Goal: Task Accomplishment & Management: Manage account settings

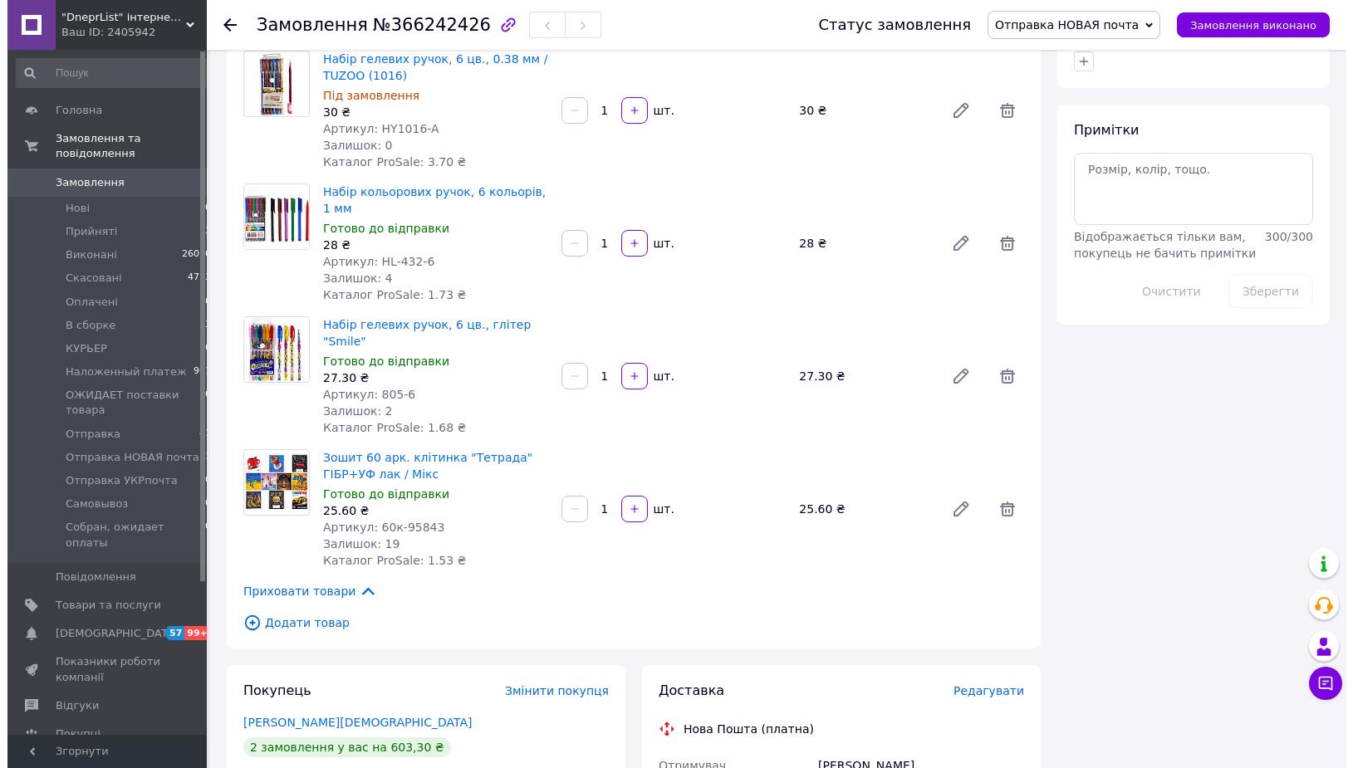
scroll to position [1440, 0]
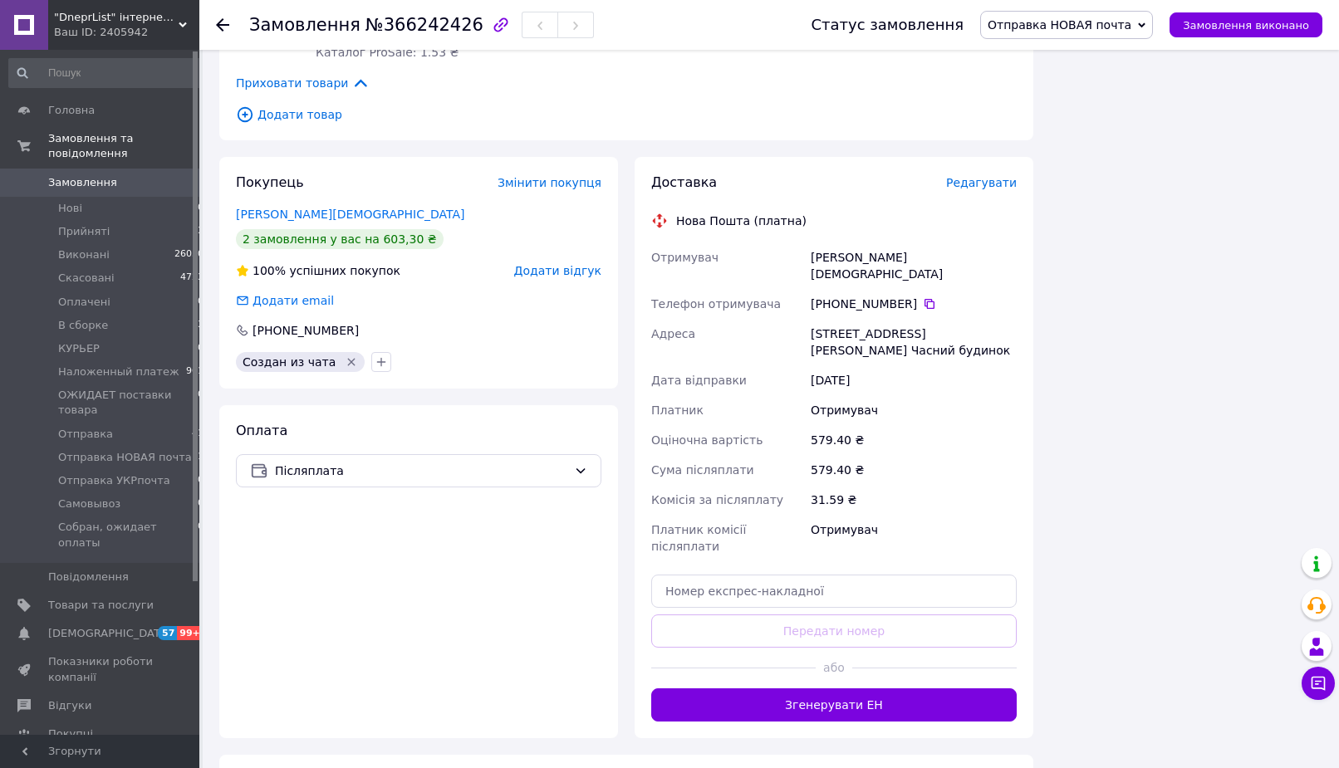
click at [986, 176] on span "Редагувати" at bounding box center [981, 182] width 71 height 13
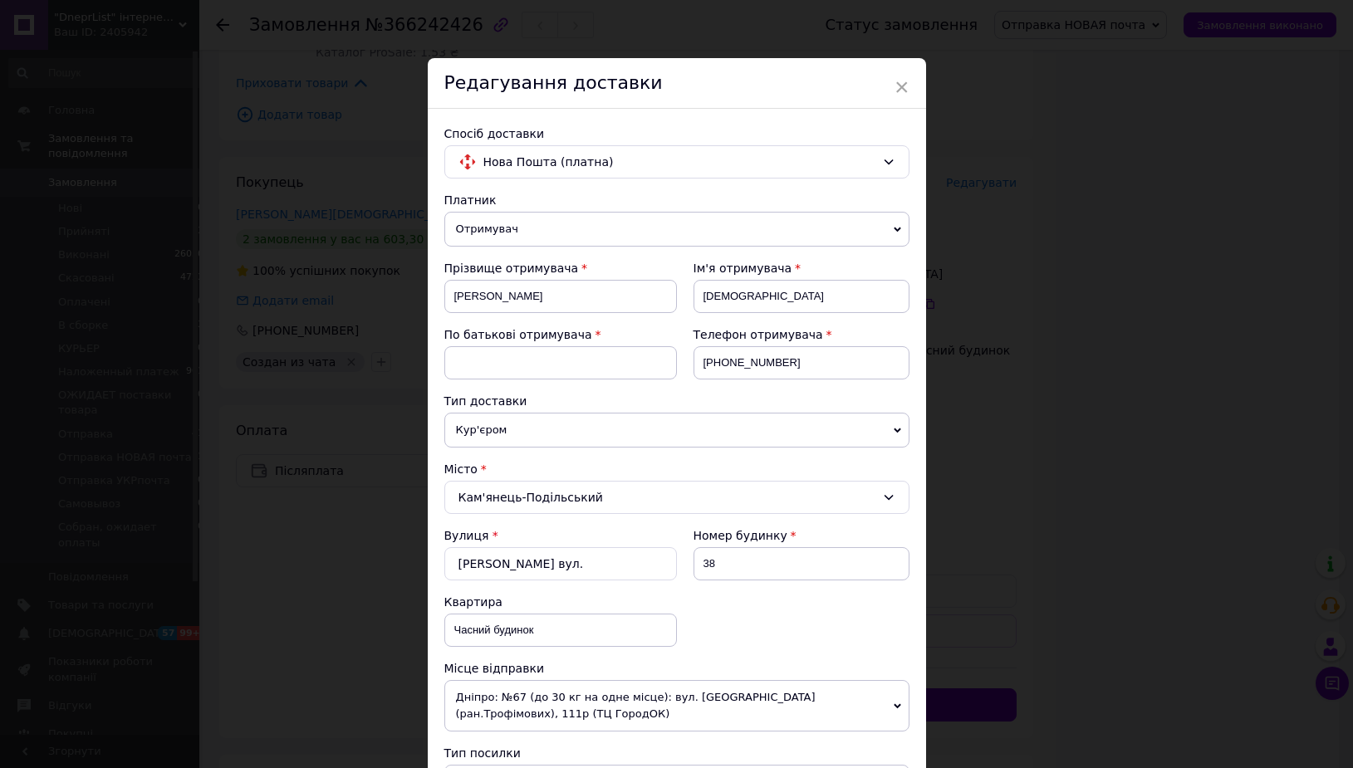
scroll to position [473, 0]
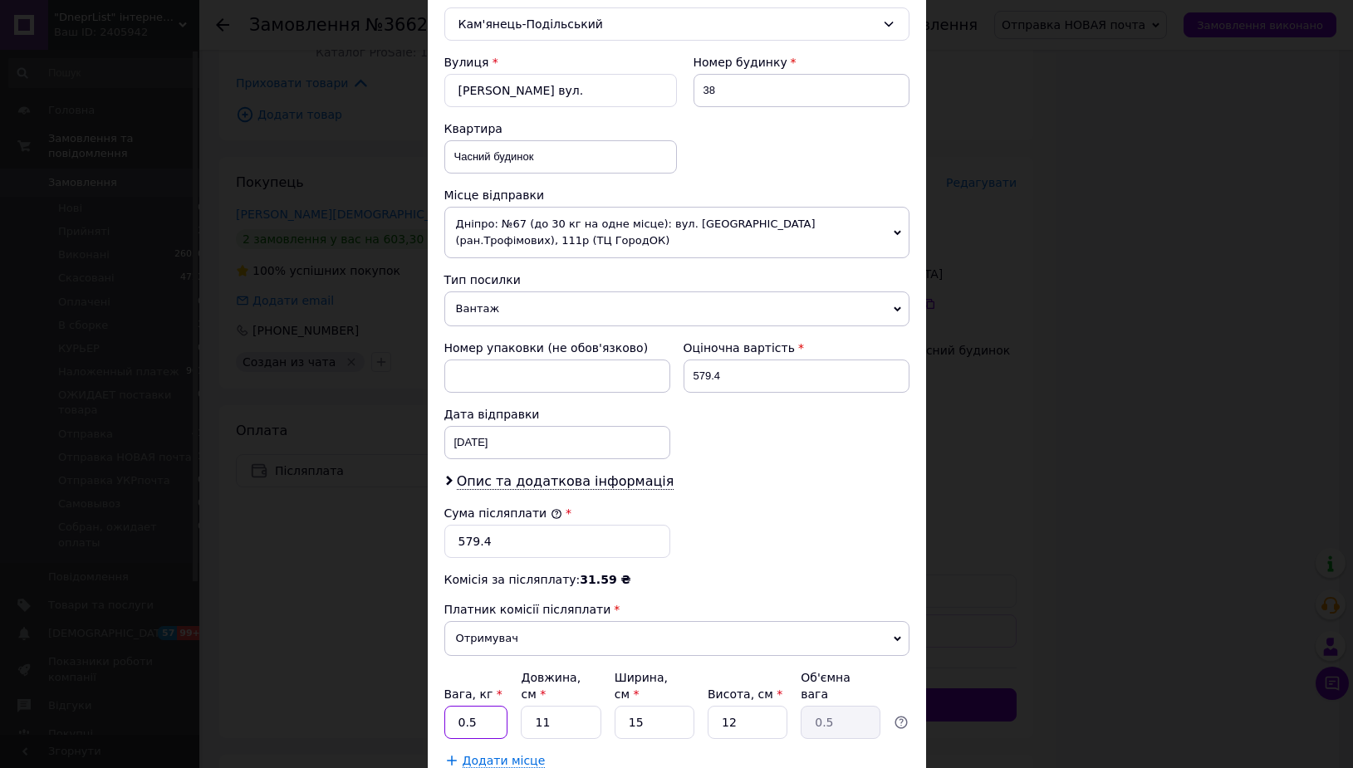
click at [482, 718] on input "0.5" at bounding box center [476, 722] width 64 height 33
type input "2"
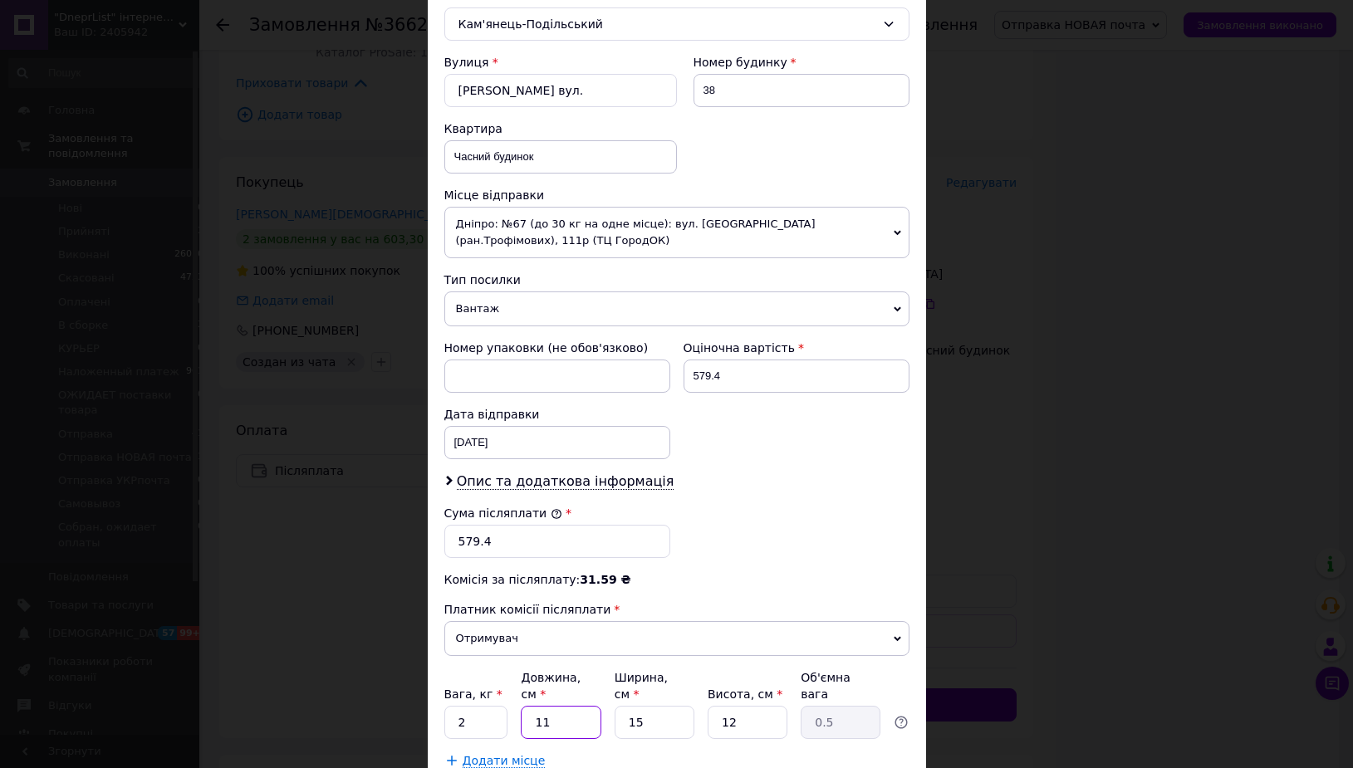
type input "0.1"
type input "24"
type input "1.08"
type input "24"
type input "2"
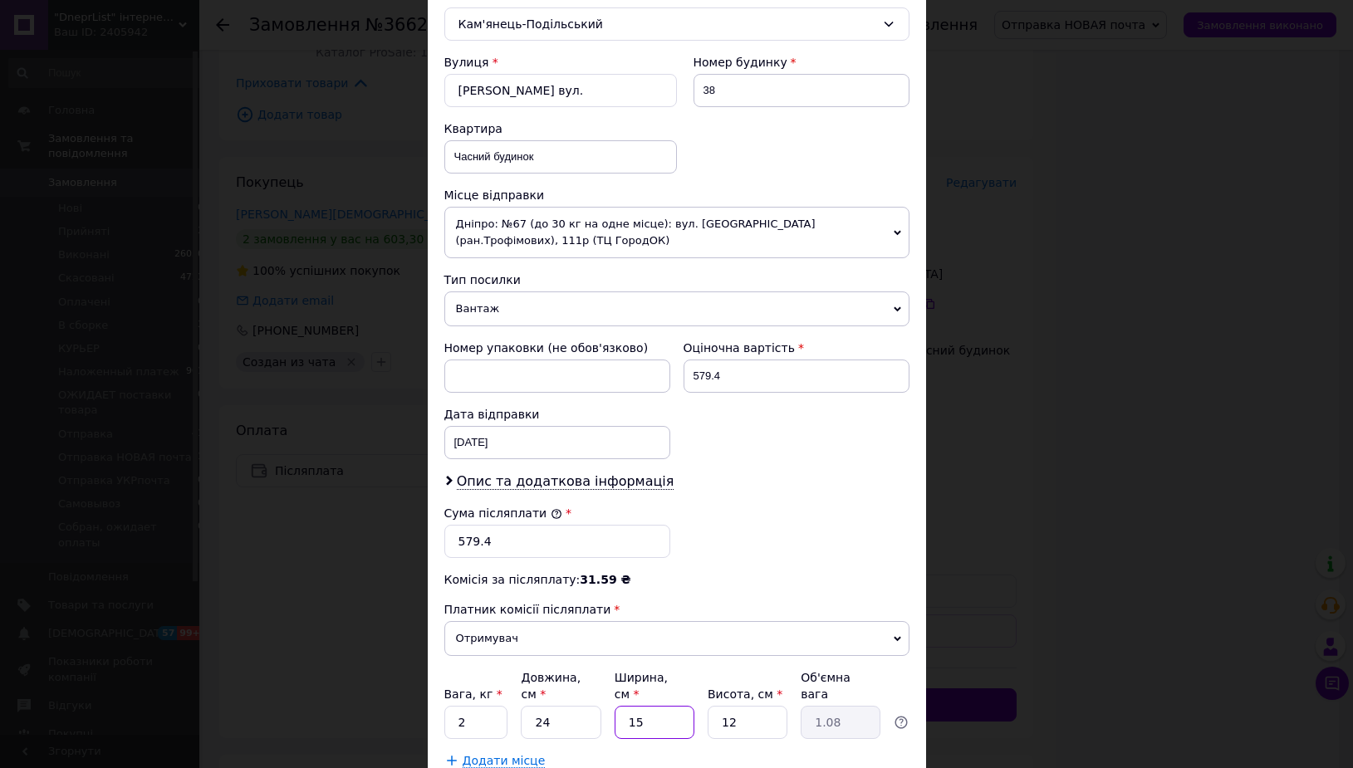
type input "0.14"
type input "20"
type input "1.44"
type input "20"
type input "1"
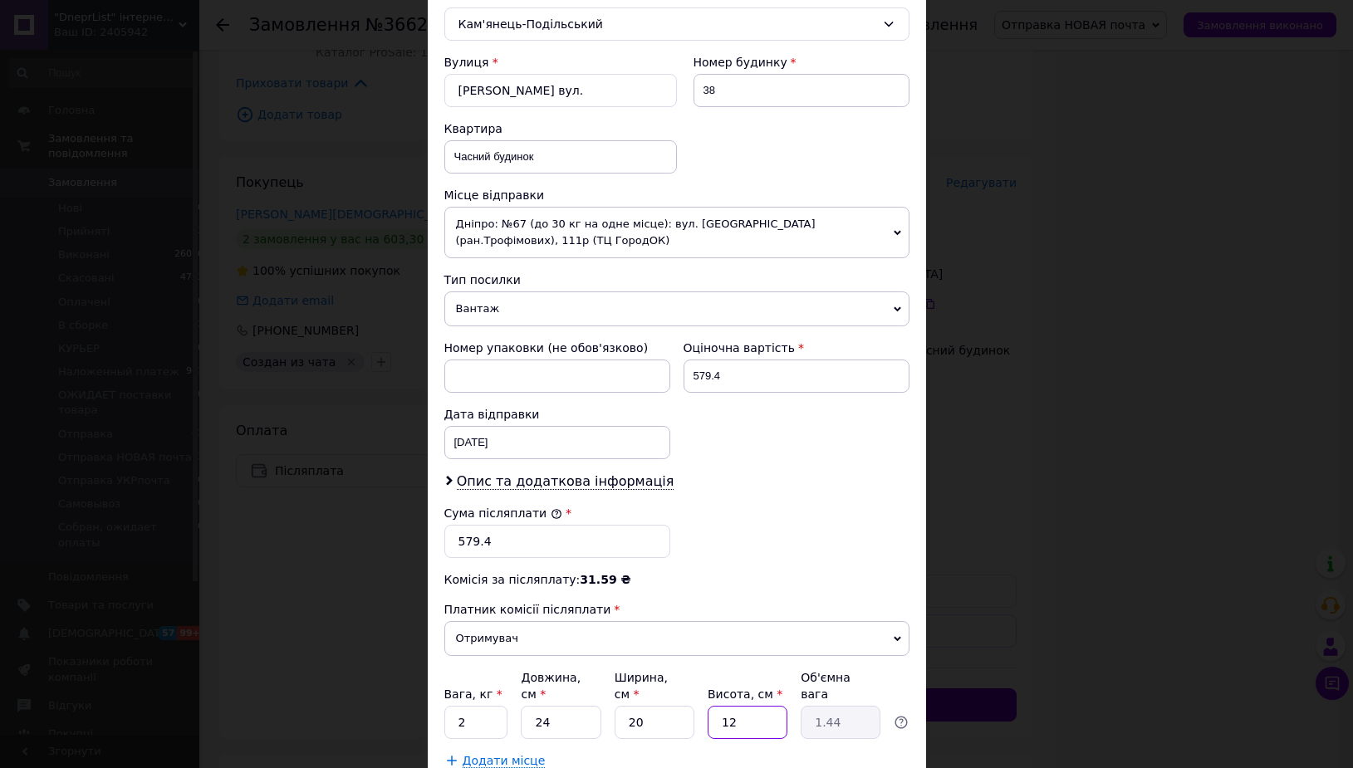
type input "0.12"
type input "11"
type input "1.32"
type input "11"
click at [817, 752] on div "Додати місце" at bounding box center [676, 760] width 465 height 17
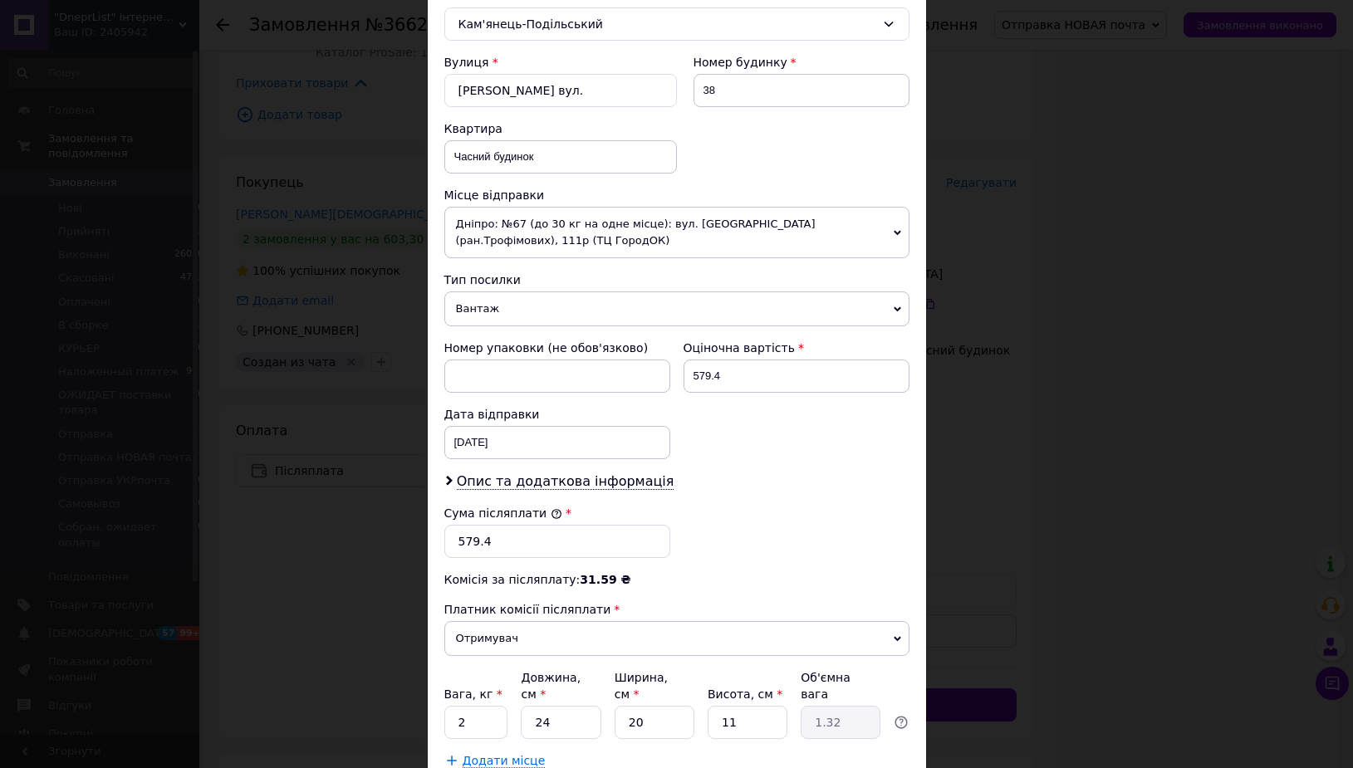
scroll to position [582, 0]
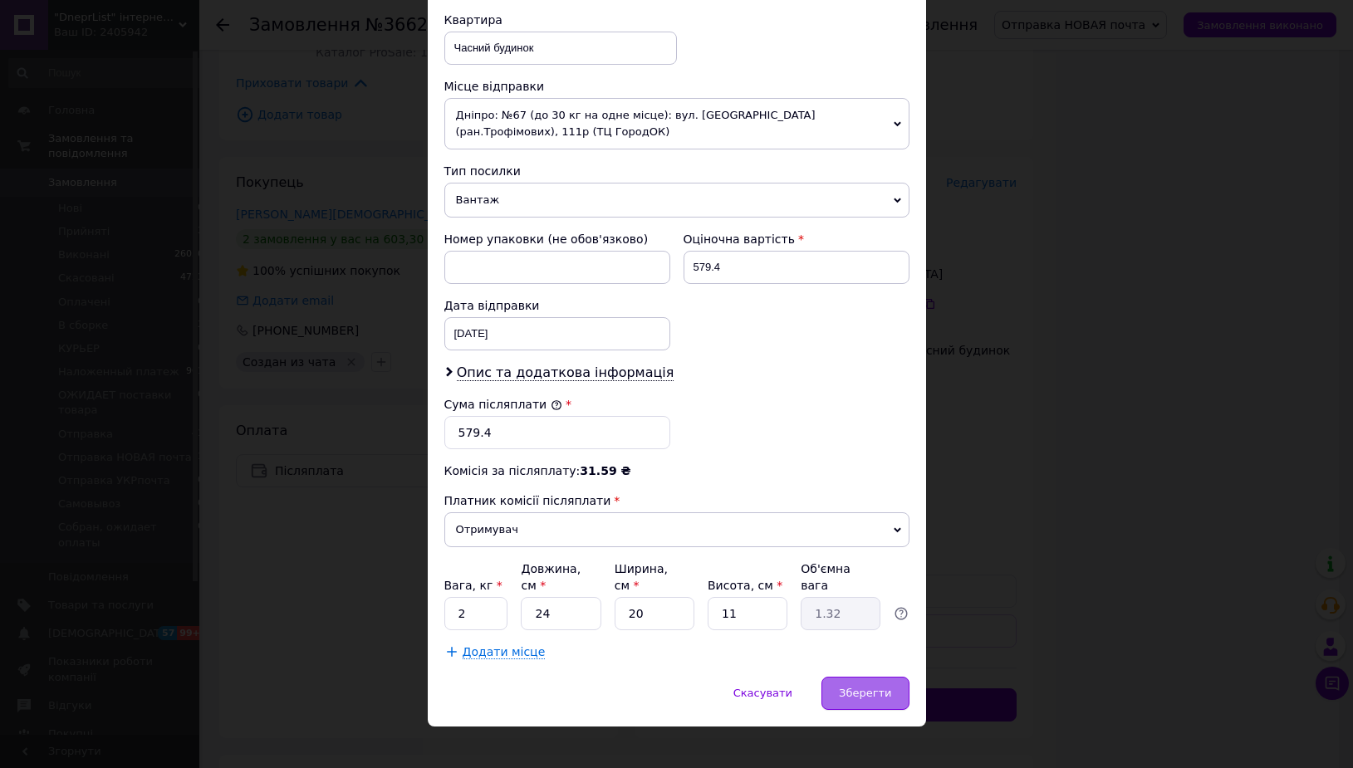
click at [860, 687] on span "Зберегти" at bounding box center [865, 693] width 52 height 12
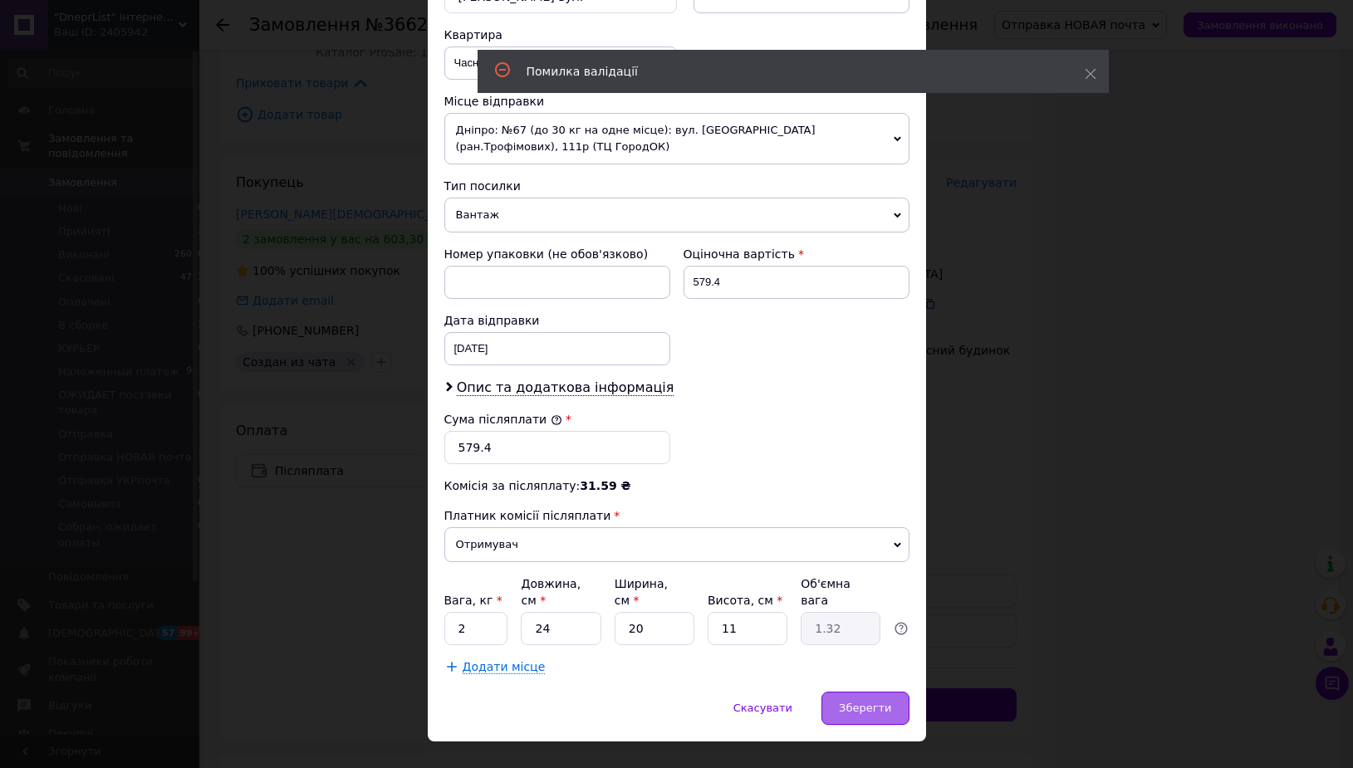
scroll to position [0, 0]
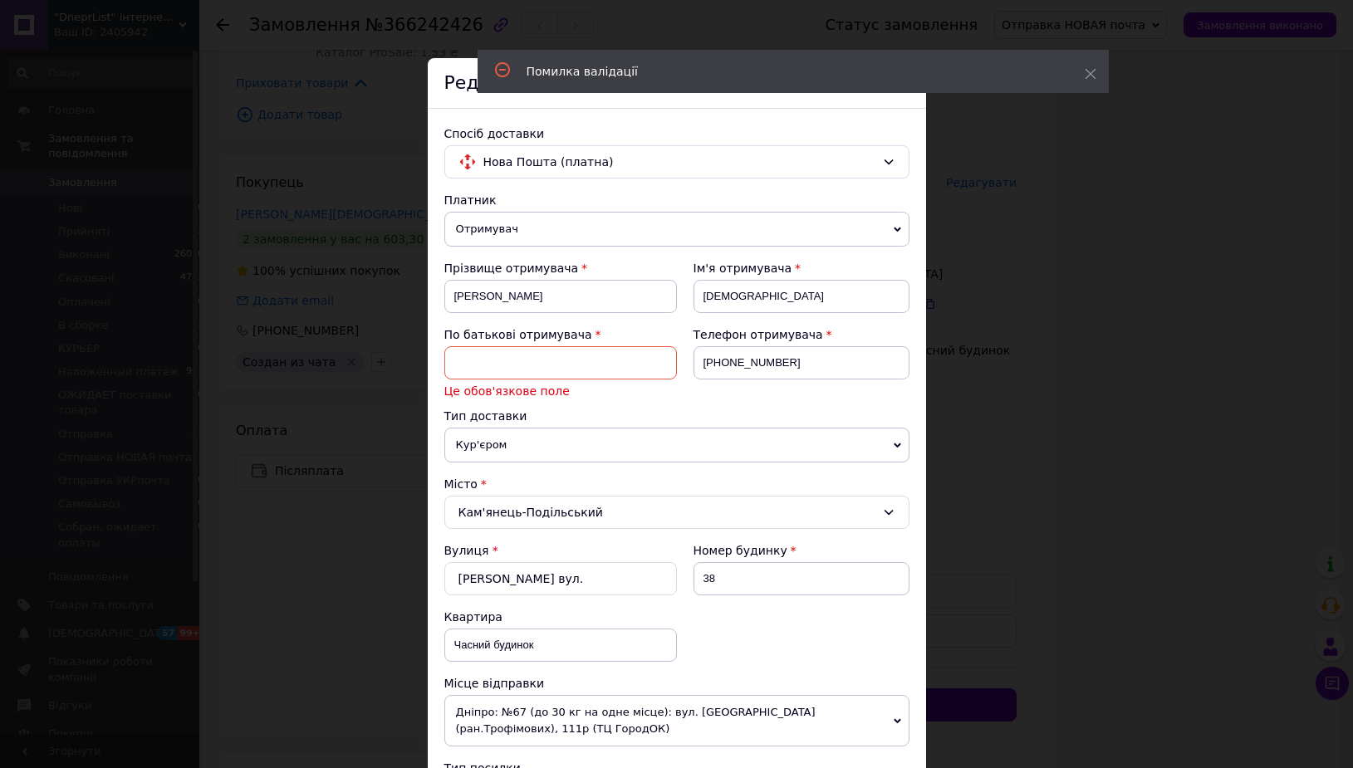
click at [519, 352] on input at bounding box center [560, 362] width 233 height 33
type input "F"
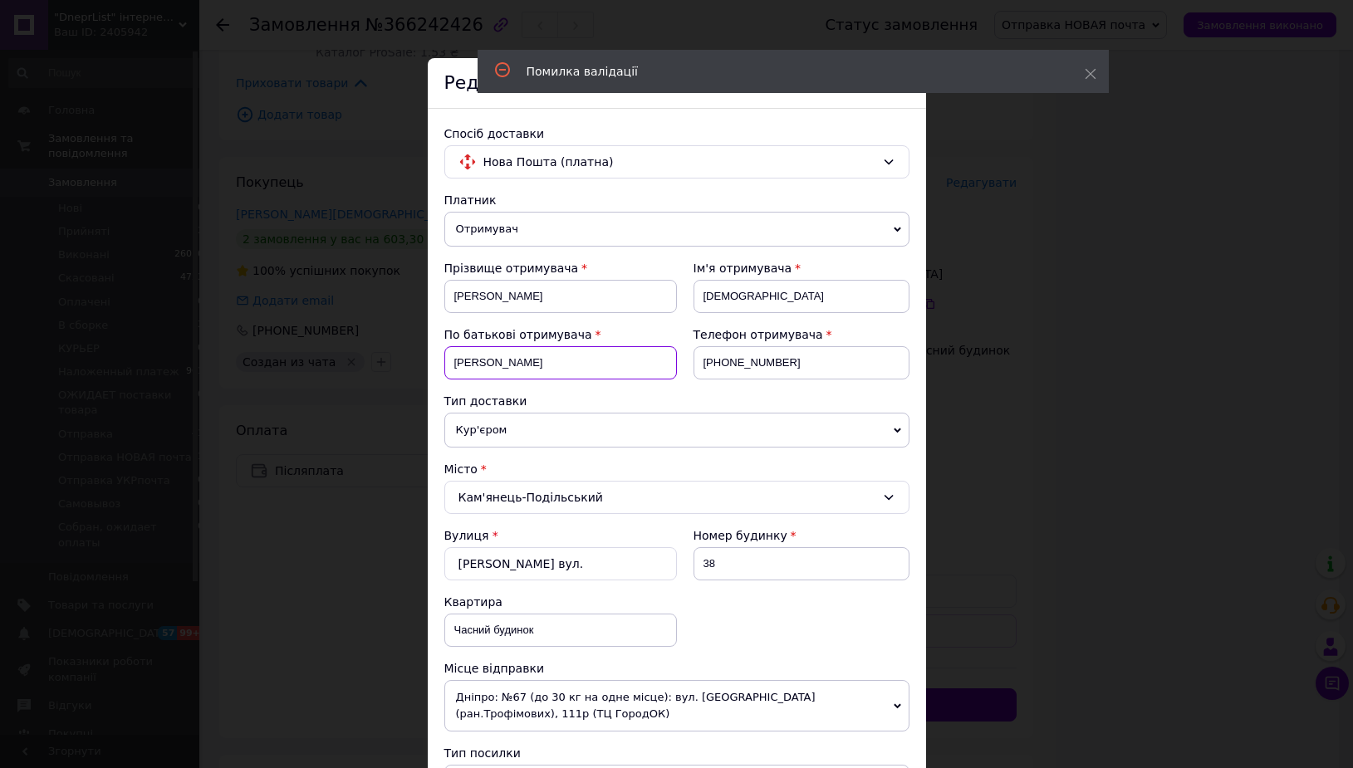
type input "[PERSON_NAME]"
click at [703, 403] on div "Тип доставки" at bounding box center [676, 401] width 465 height 17
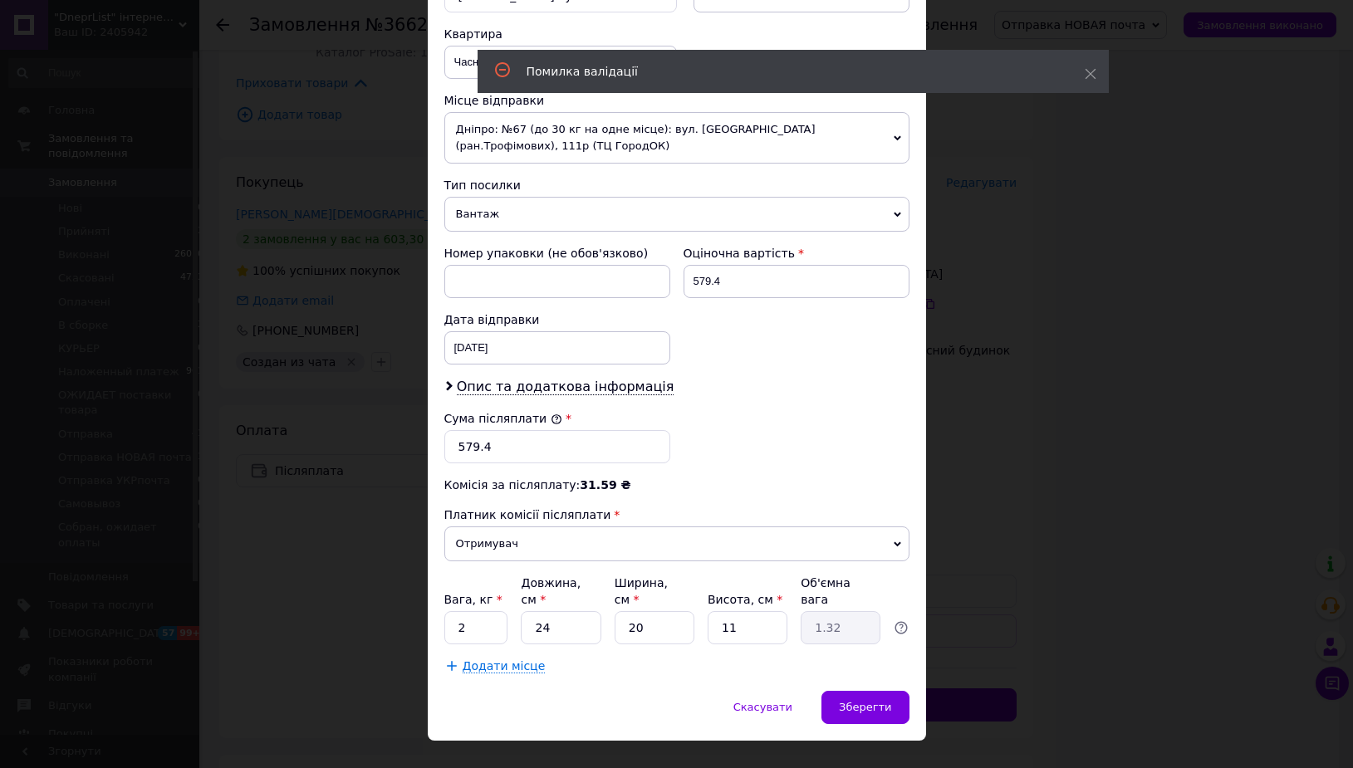
scroll to position [582, 0]
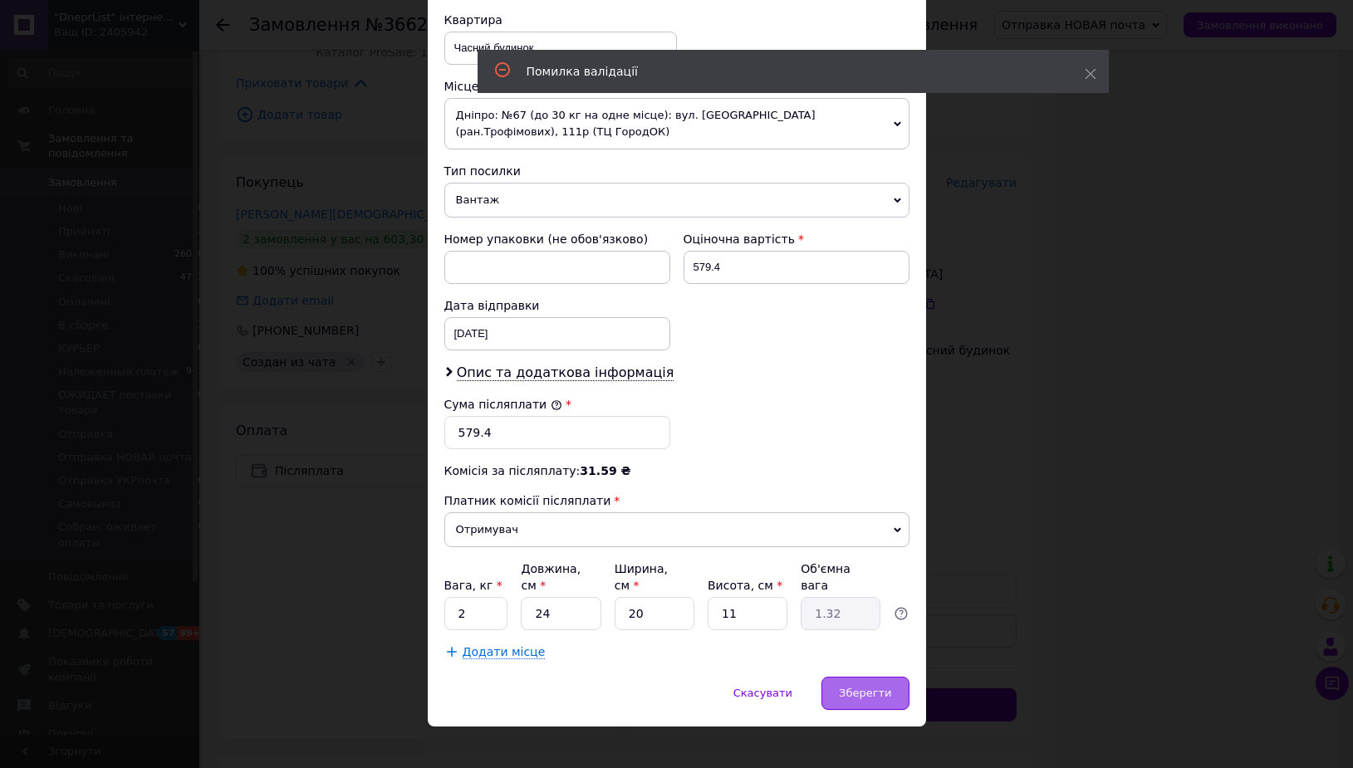
click at [869, 687] on span "Зберегти" at bounding box center [865, 693] width 52 height 12
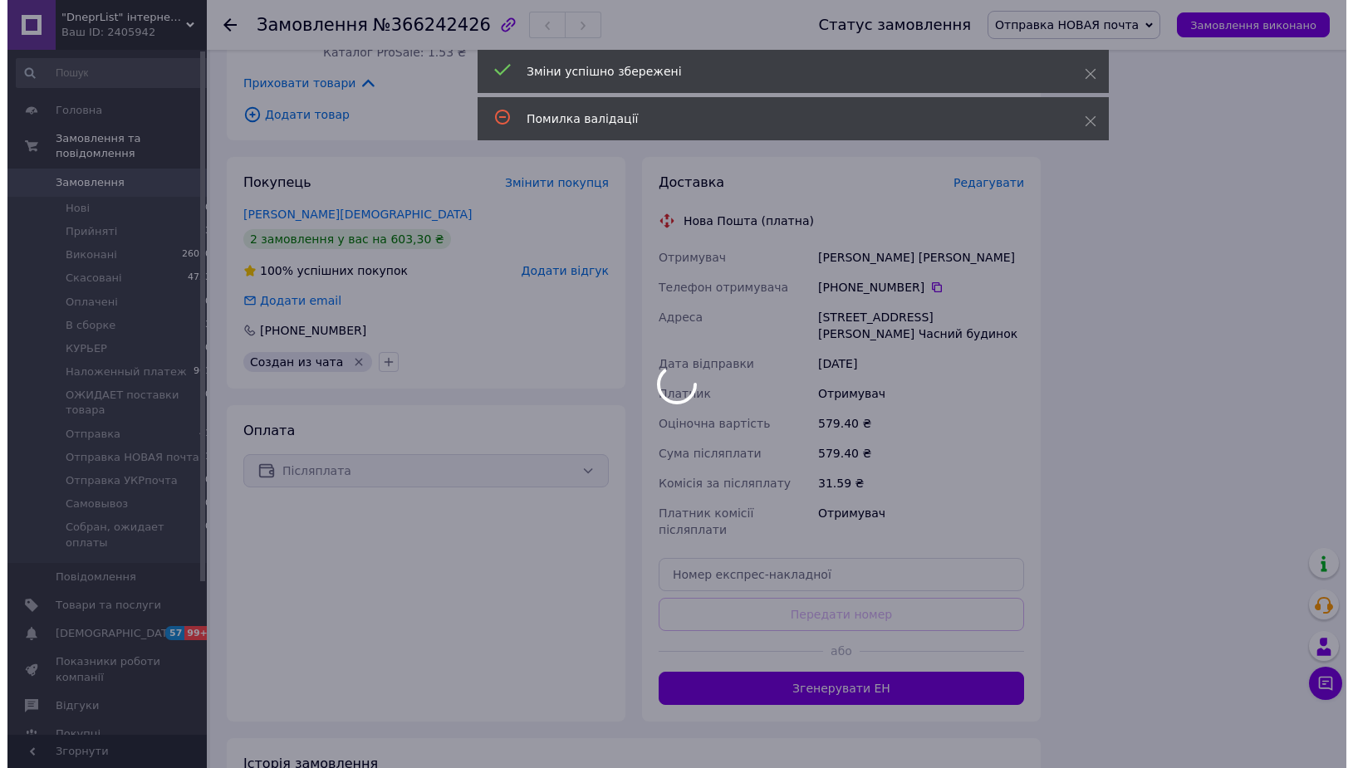
scroll to position [415, 0]
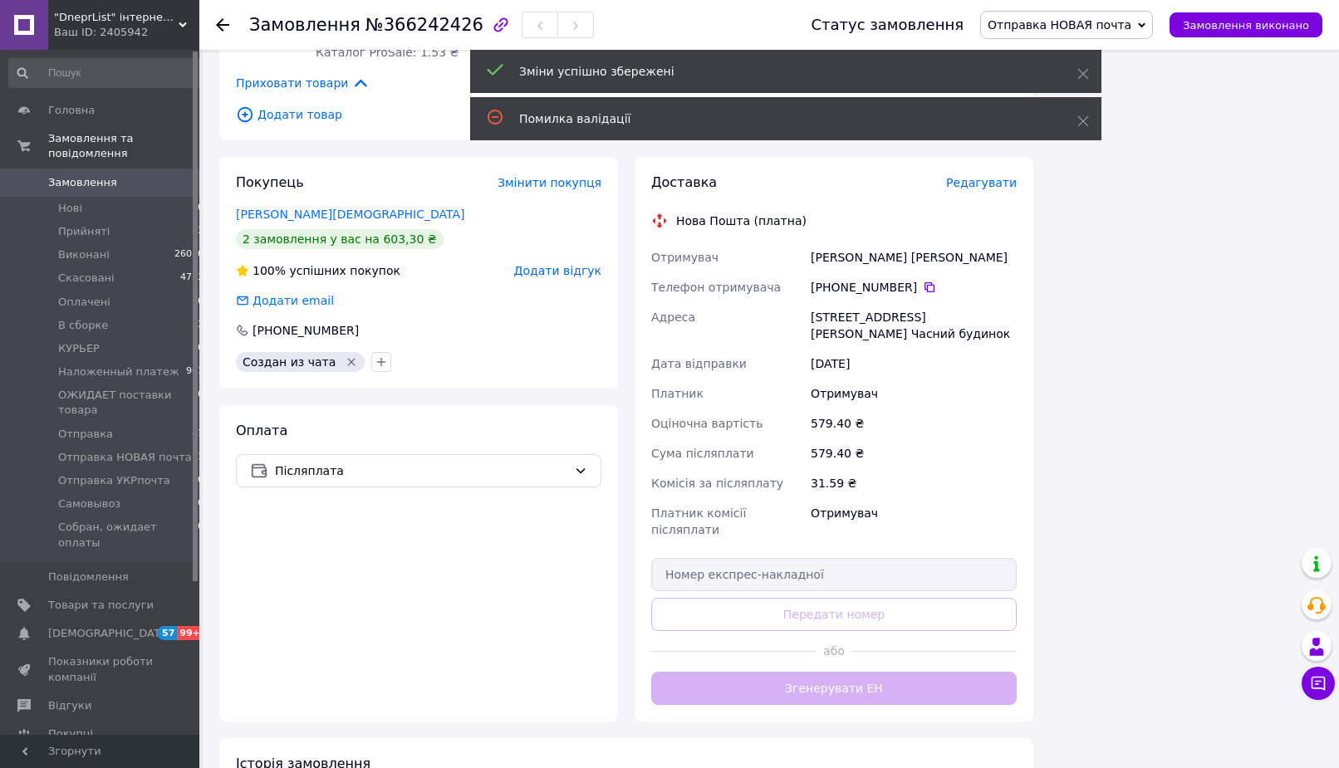
click at [864, 672] on button "Згенерувати ЕН" at bounding box center [833, 688] width 365 height 33
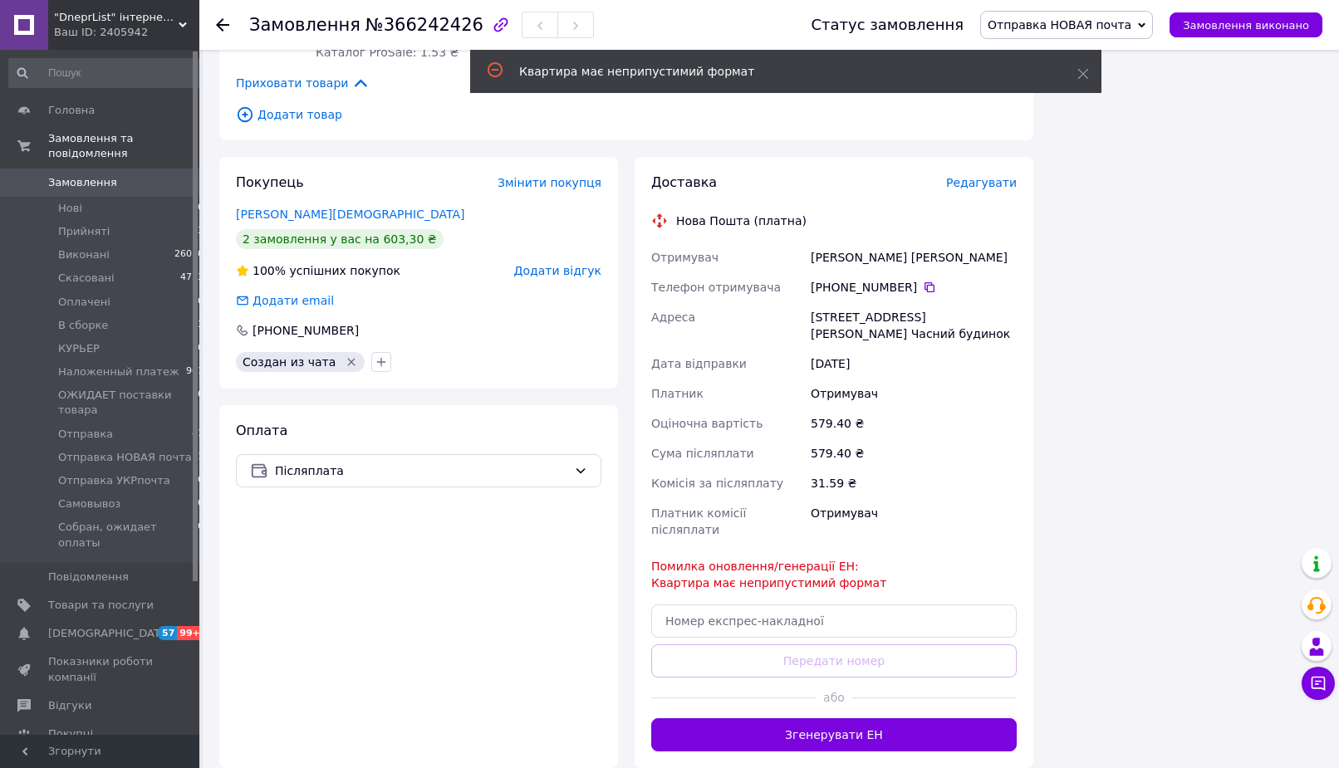
click at [979, 176] on span "Редагувати" at bounding box center [981, 182] width 71 height 13
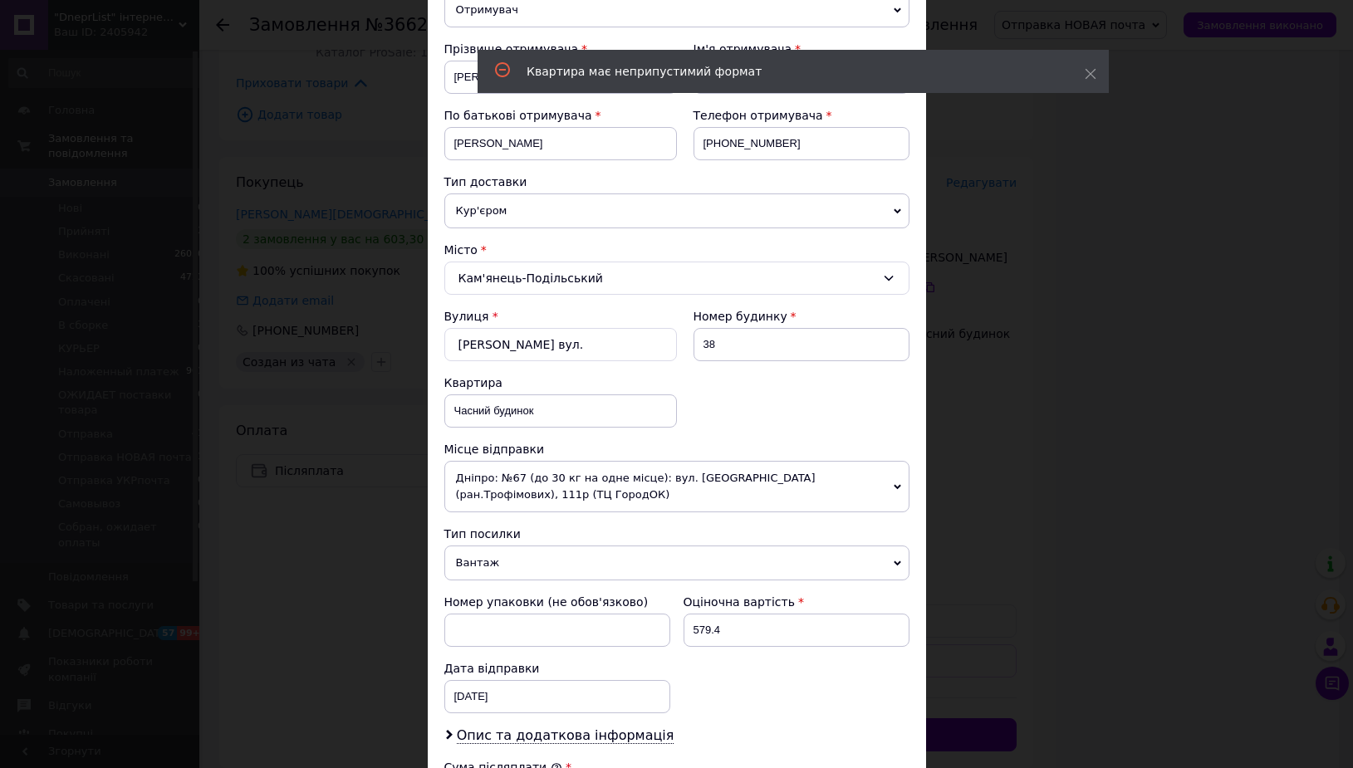
scroll to position [284, 0]
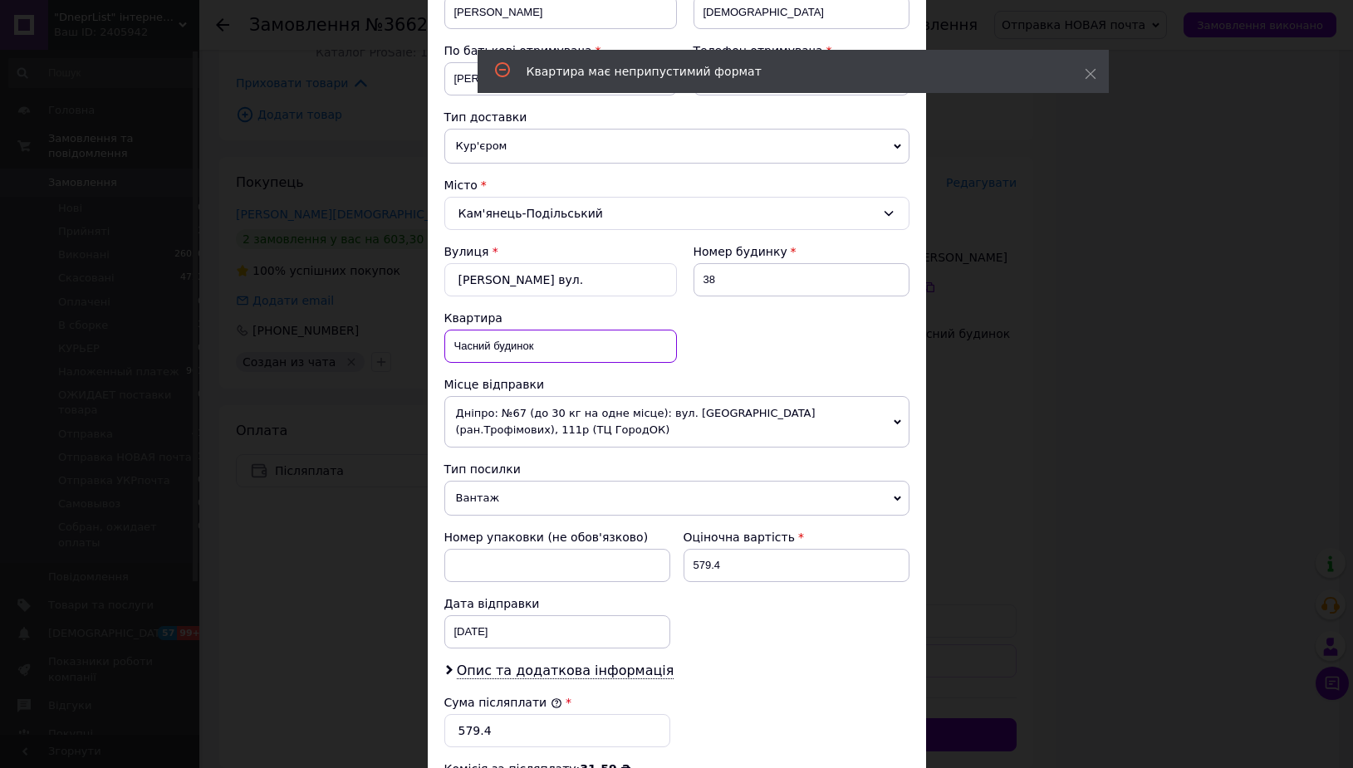
drag, startPoint x: 549, startPoint y: 342, endPoint x: 428, endPoint y: 349, distance: 121.4
click at [444, 349] on input "Часний будинок" at bounding box center [560, 346] width 233 height 33
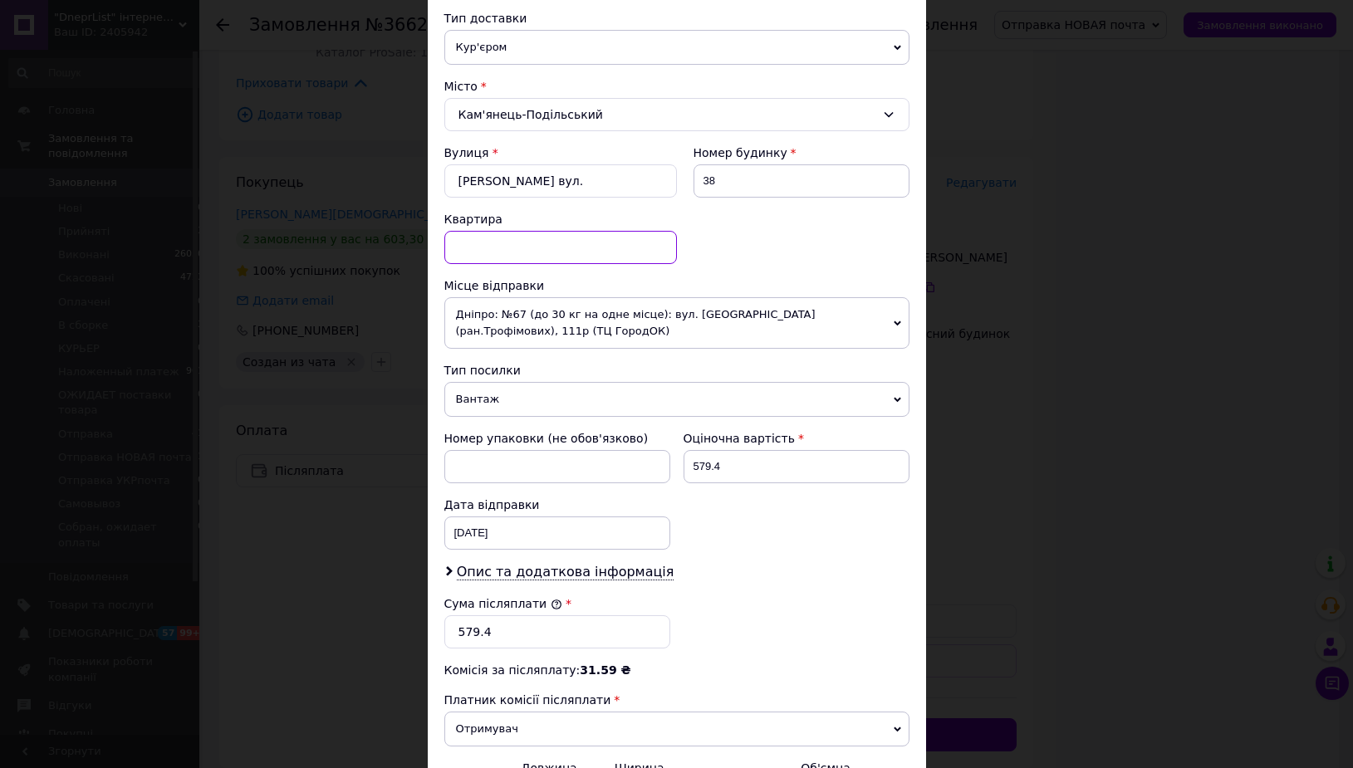
scroll to position [568, 0]
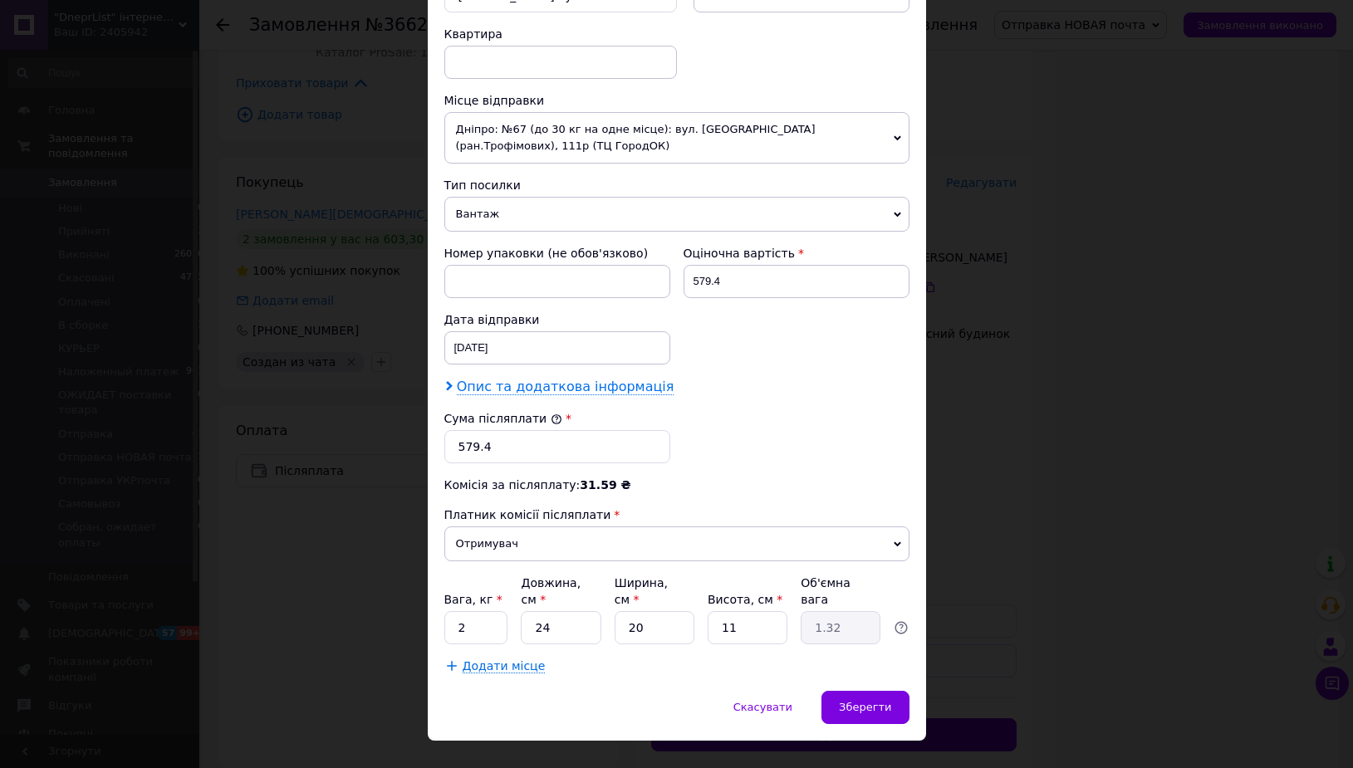
click at [504, 384] on span "Опис та додаткова інформація" at bounding box center [566, 387] width 218 height 17
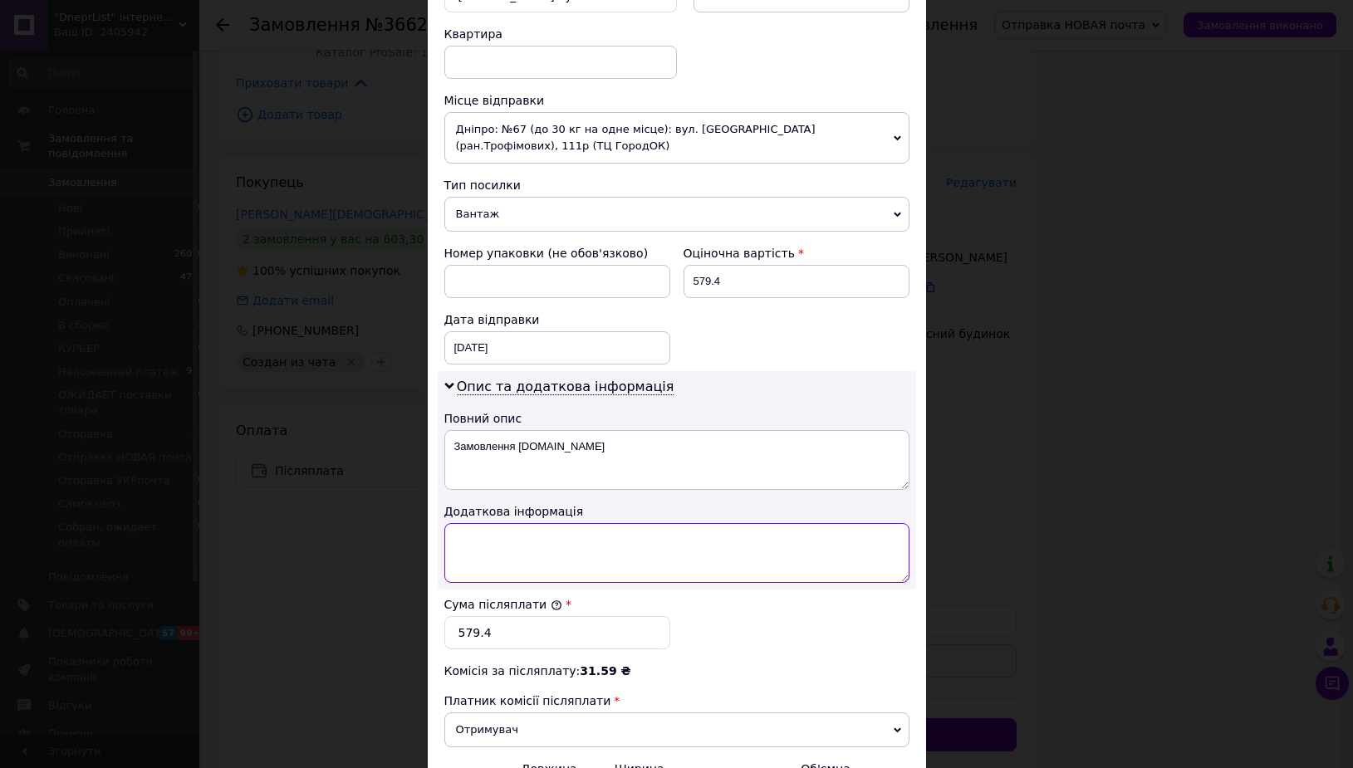
click at [479, 550] on textarea at bounding box center [676, 553] width 465 height 60
paste textarea "Часний будинок"
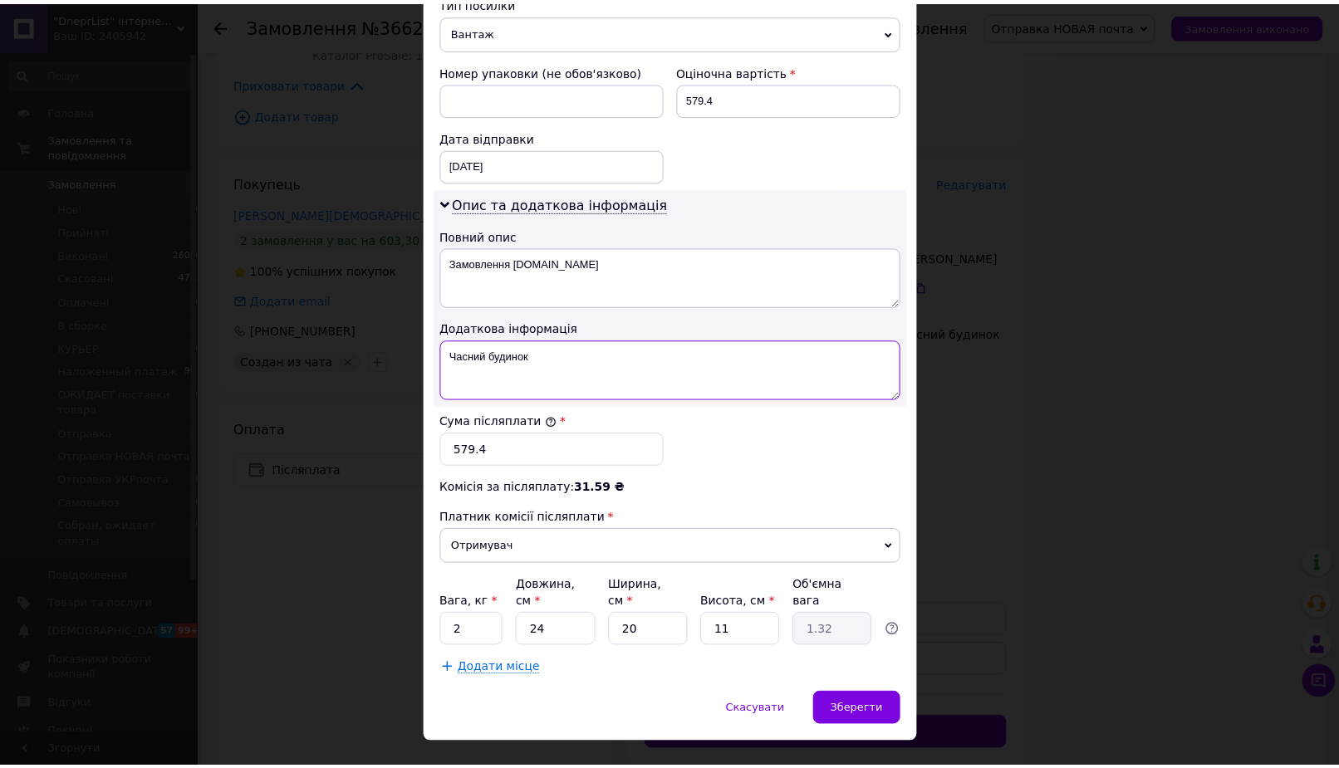
scroll to position [757, 0]
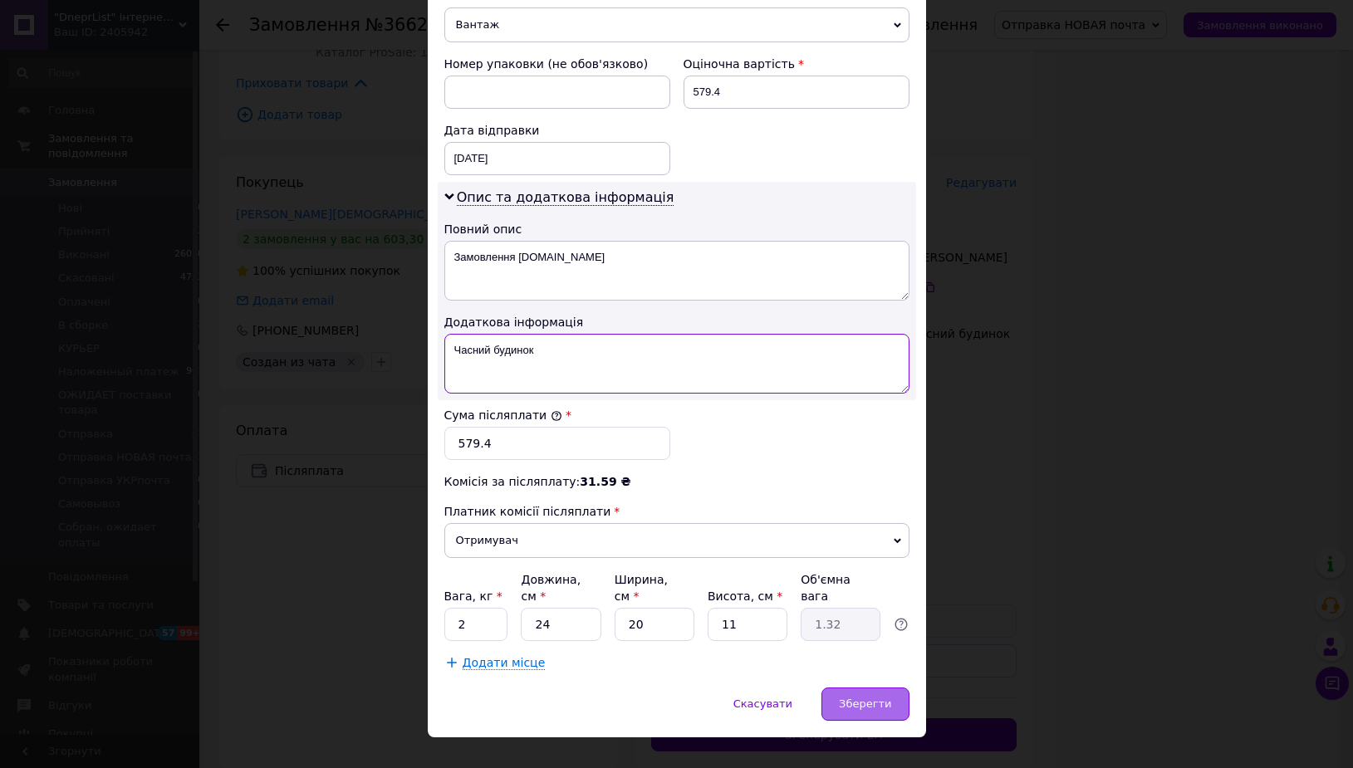
type textarea "Часний будинок"
click at [897, 688] on div "Зберегти" at bounding box center [864, 704] width 87 height 33
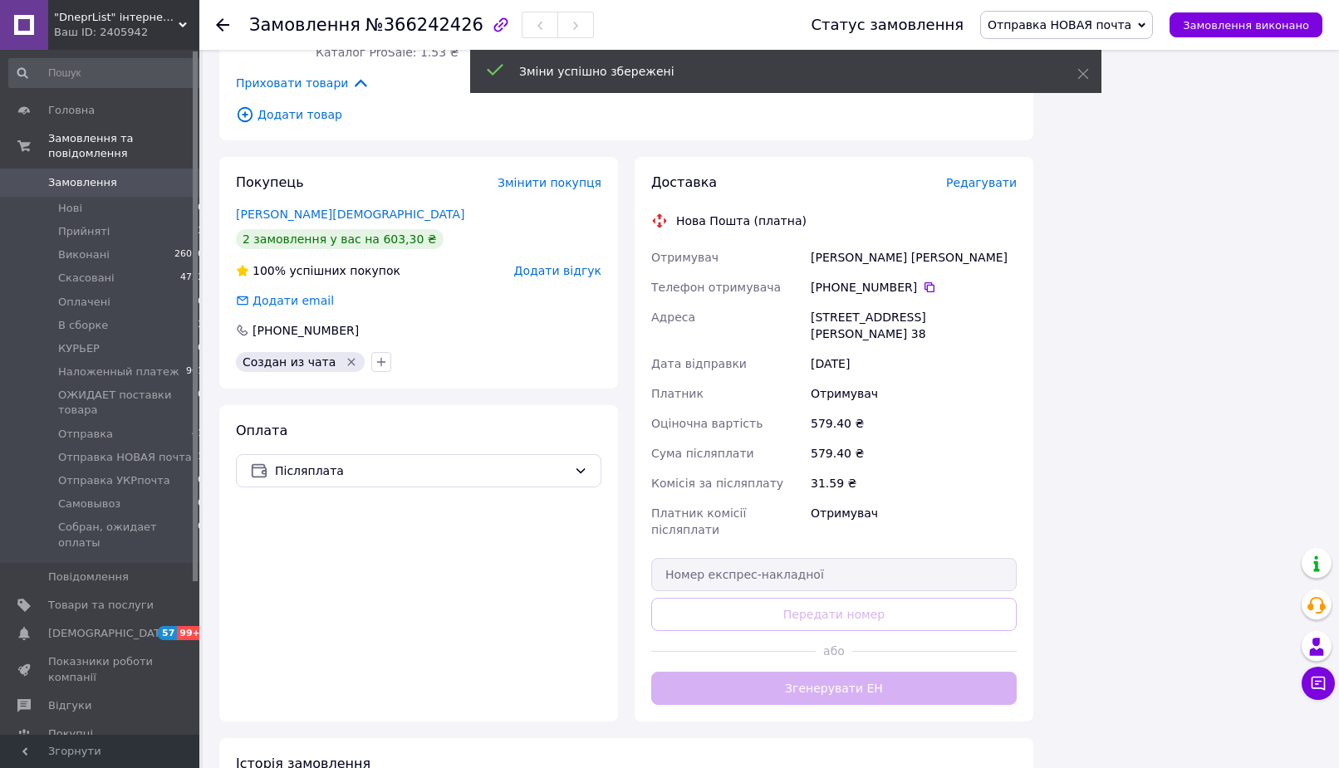
scroll to position [472, 0]
click at [897, 657] on div "Доставка Редагувати Нова Пошта (платна) Отримувач [PERSON_NAME][DEMOGRAPHIC_DAT…" at bounding box center [833, 439] width 365 height 531
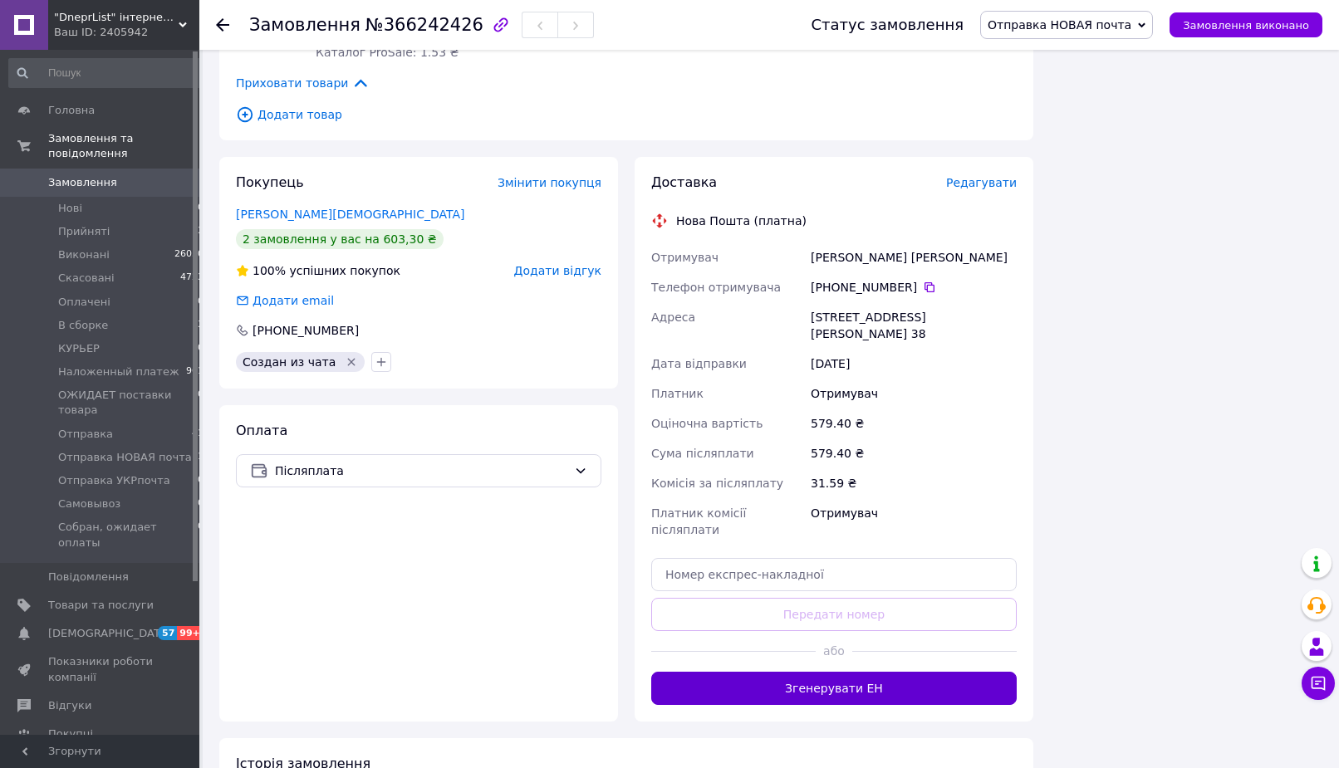
click at [815, 672] on button "Згенерувати ЕН" at bounding box center [833, 688] width 365 height 33
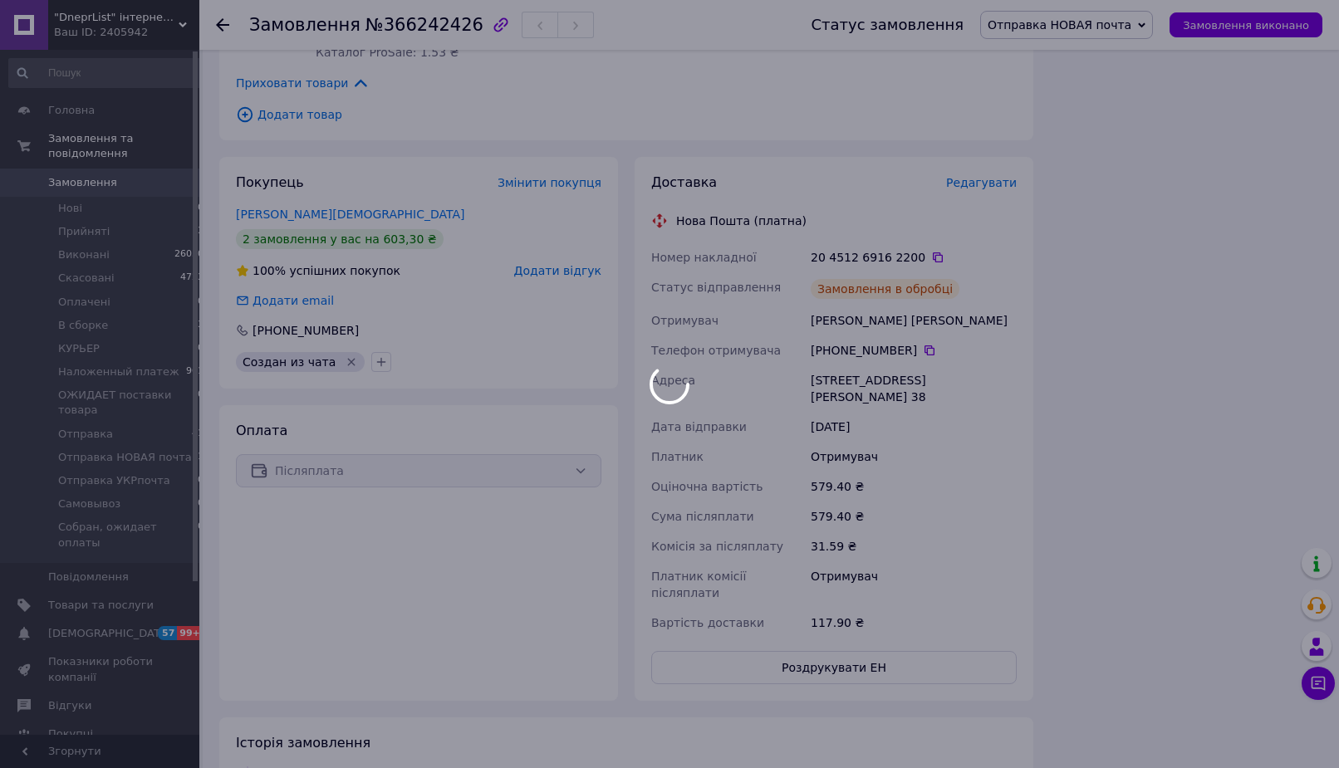
scroll to position [512, 0]
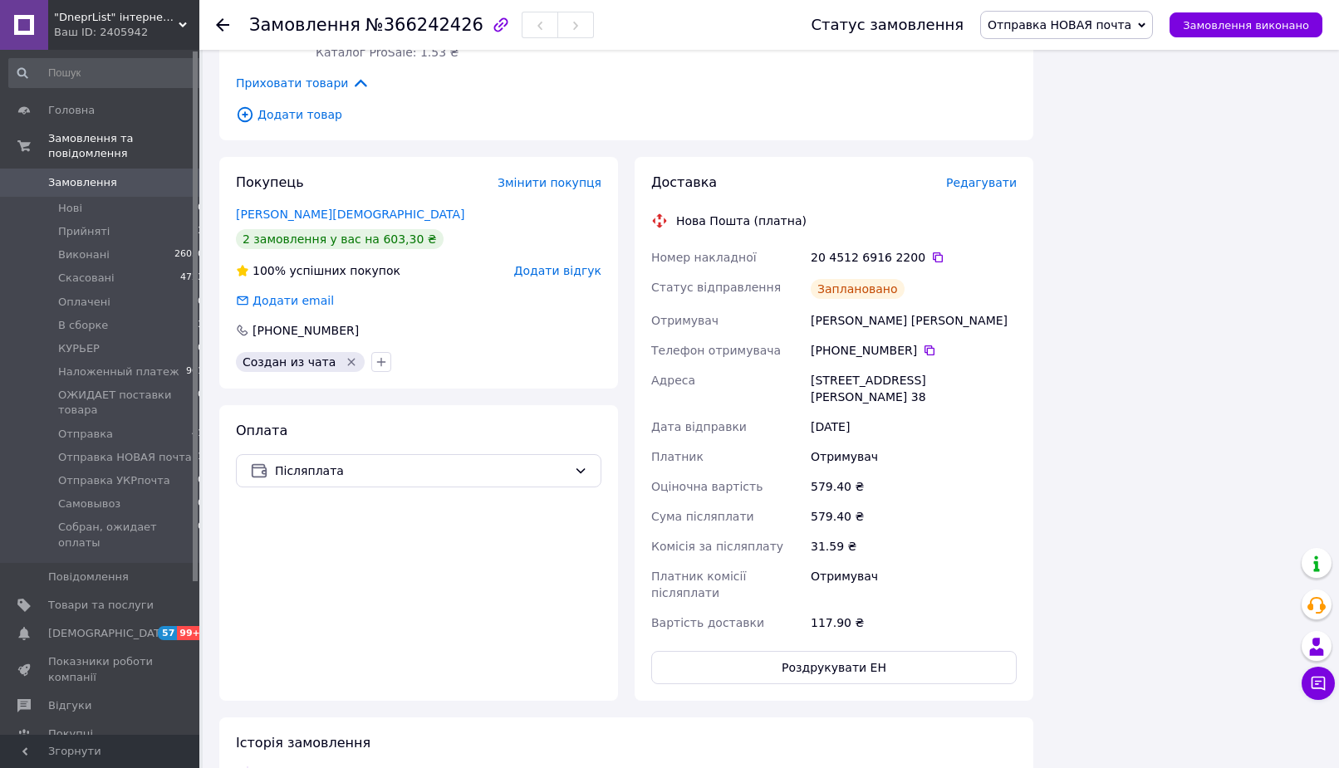
click at [1131, 22] on span "Отправка НОВАЯ почта" at bounding box center [1059, 24] width 144 height 13
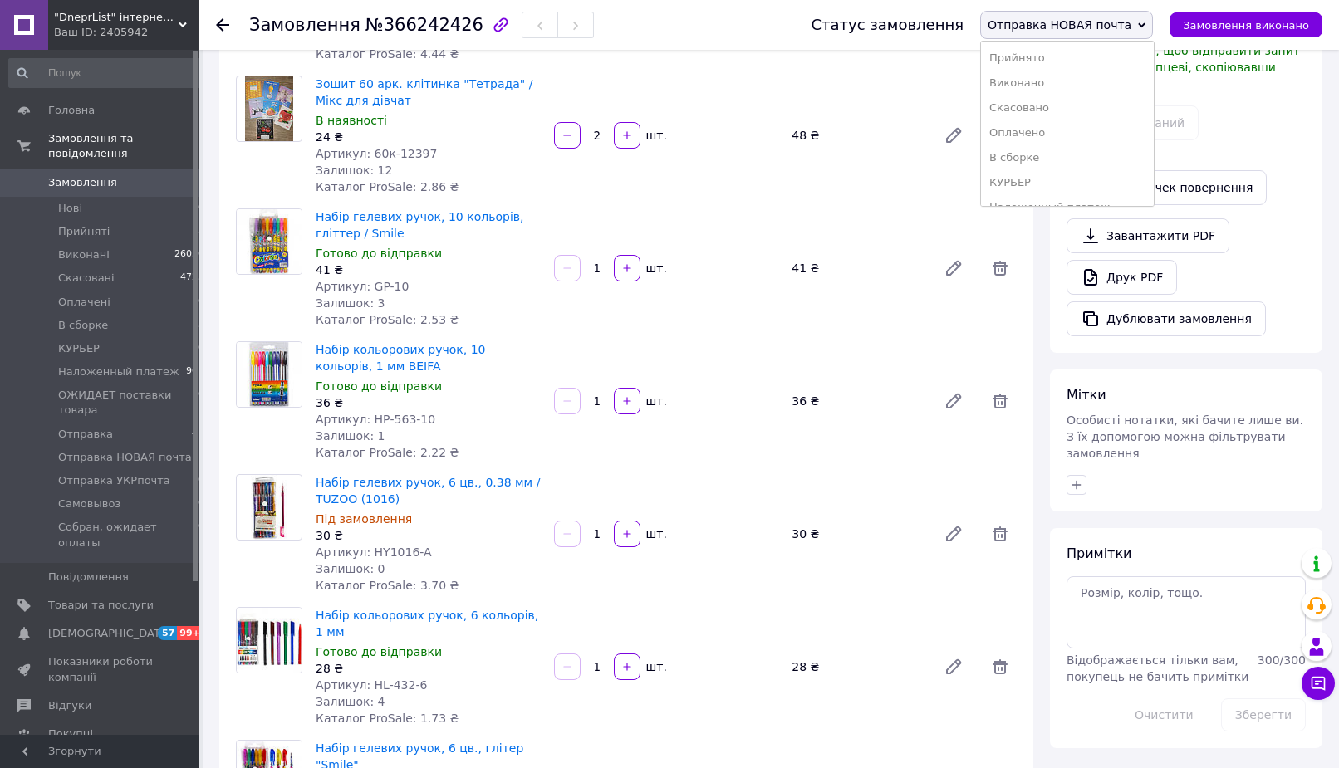
scroll to position [0, 0]
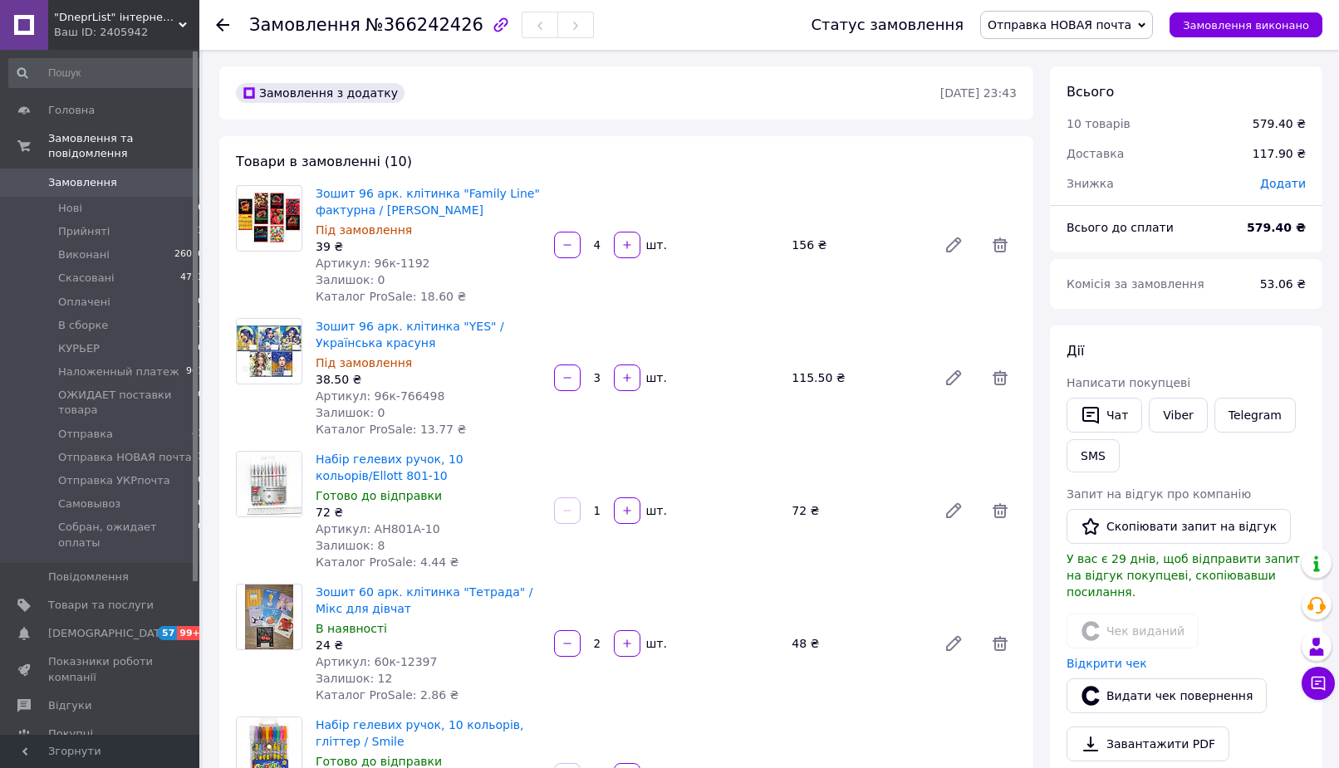
click at [1197, 67] on div "Всього 10 товарів 579.40 ₴ Доставка 117.90 ₴ Знижка Додати" at bounding box center [1186, 128] width 272 height 125
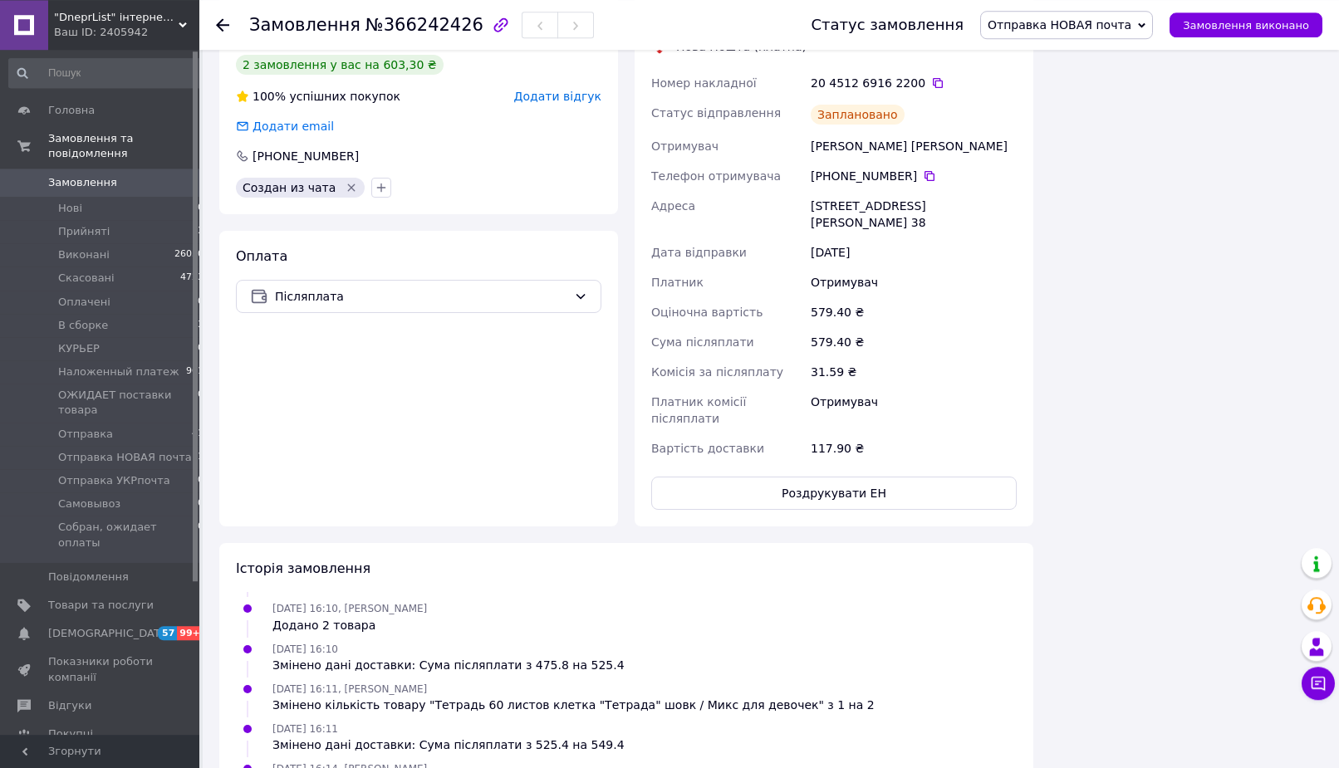
scroll to position [1779, 0]
